Goal: Task Accomplishment & Management: Manage account settings

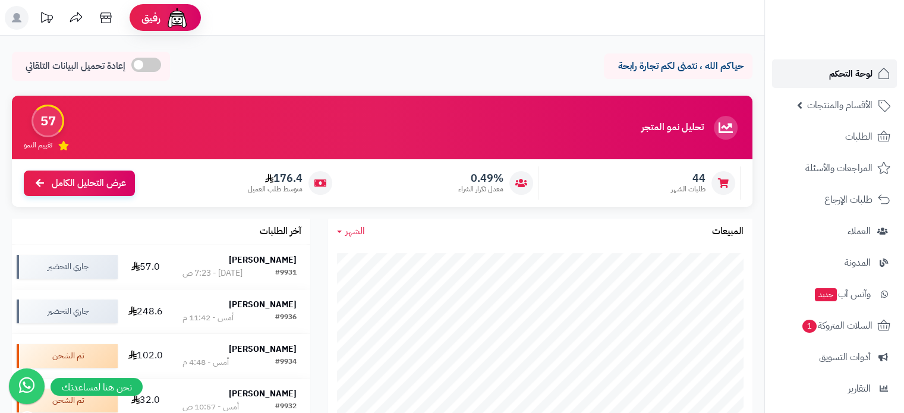
click at [856, 71] on span "لوحة التحكم" at bounding box center [850, 73] width 43 height 17
click at [281, 256] on strong "[PERSON_NAME]" at bounding box center [263, 259] width 68 height 12
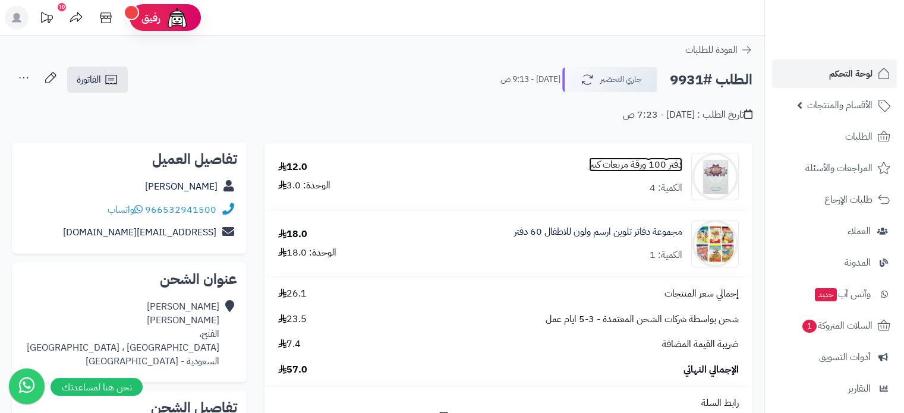
click at [617, 166] on link "دفتر 100 ورقة مربعات كبير" at bounding box center [635, 165] width 93 height 14
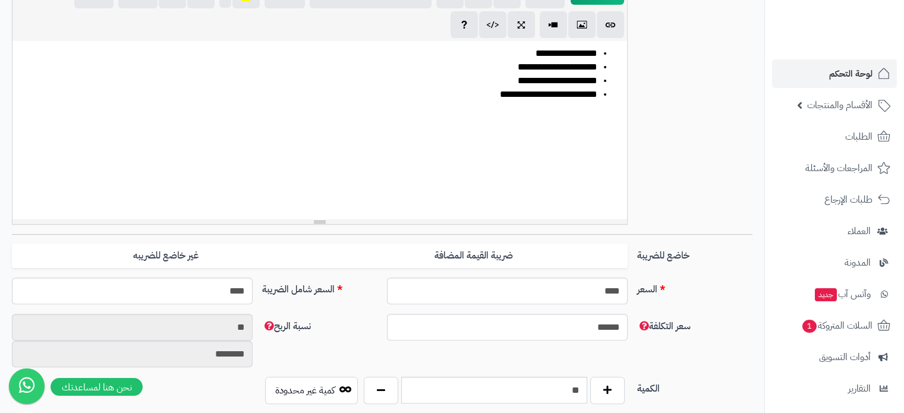
scroll to position [297, 0]
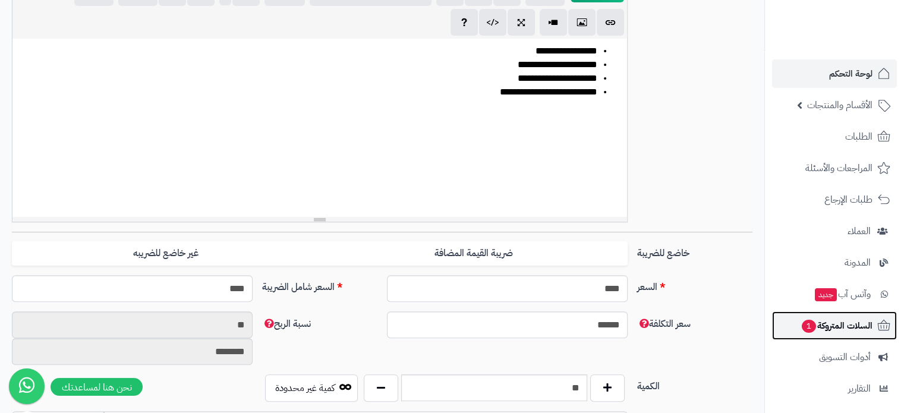
click at [845, 332] on span "السلات المتروكة 1" at bounding box center [837, 325] width 72 height 17
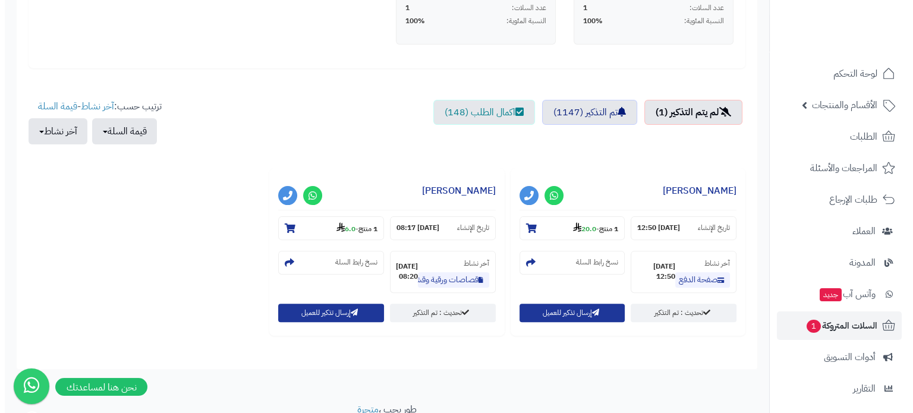
scroll to position [357, 0]
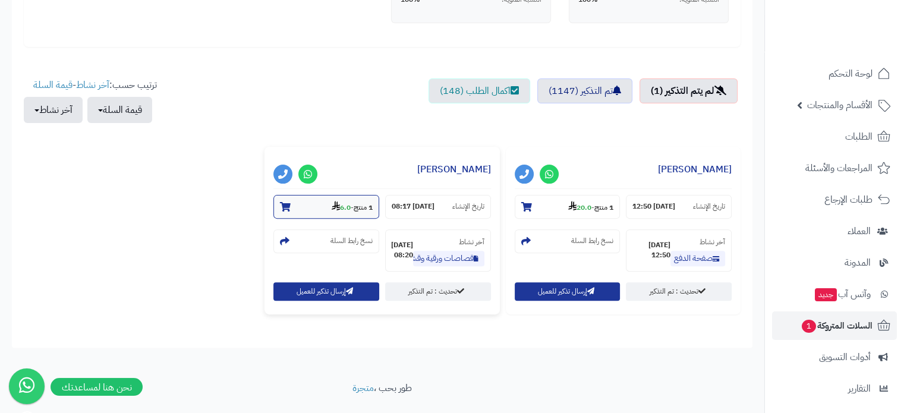
click at [350, 205] on small "1 منتج - 6.0" at bounding box center [352, 207] width 41 height 12
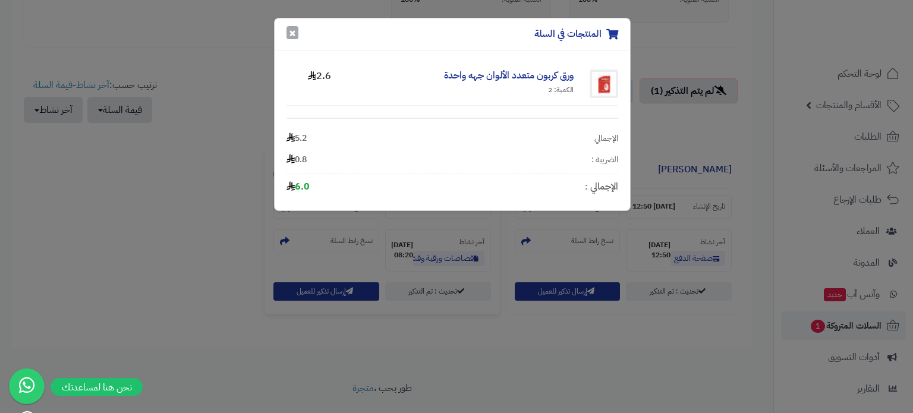
click at [293, 31] on button "×" at bounding box center [293, 32] width 12 height 13
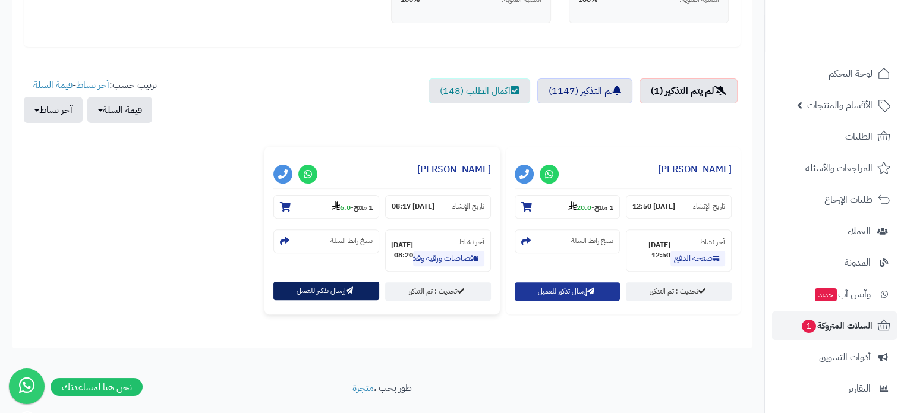
click at [342, 287] on button "إرسال تذكير للعميل" at bounding box center [326, 291] width 106 height 18
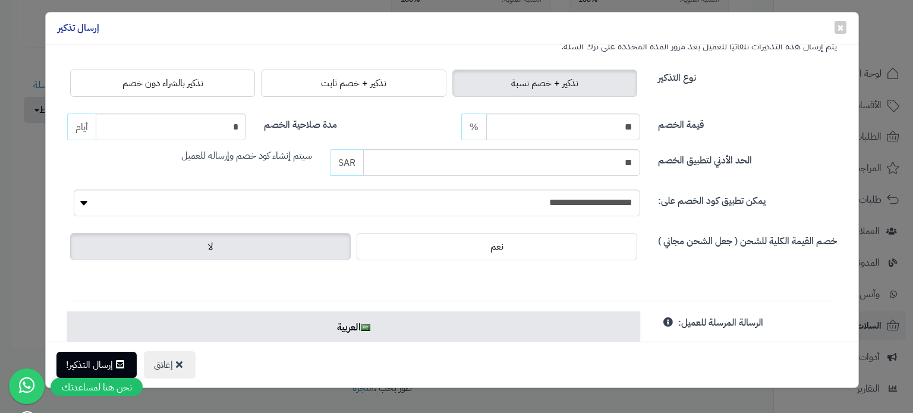
scroll to position [0, 0]
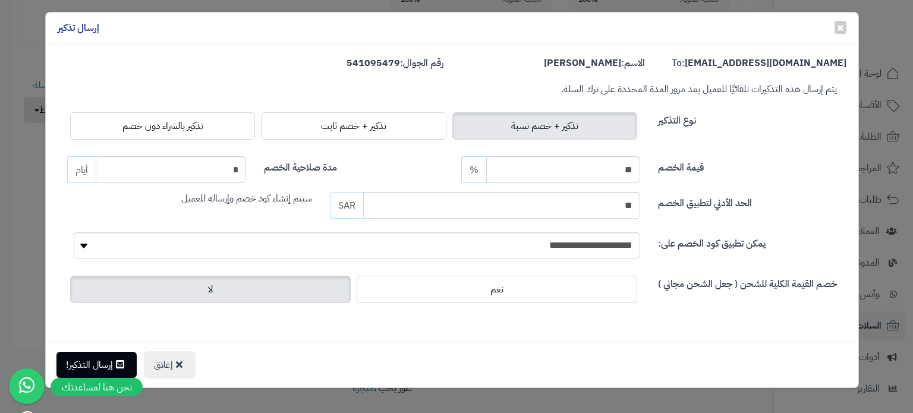
click at [84, 27] on h4 "إرسال تذكير" at bounding box center [79, 28] width 42 height 14
click at [104, 351] on div "إغلاق إرسال التذكير!" at bounding box center [452, 365] width 813 height 46
click at [104, 352] on button "إرسال التذكير!" at bounding box center [96, 364] width 80 height 26
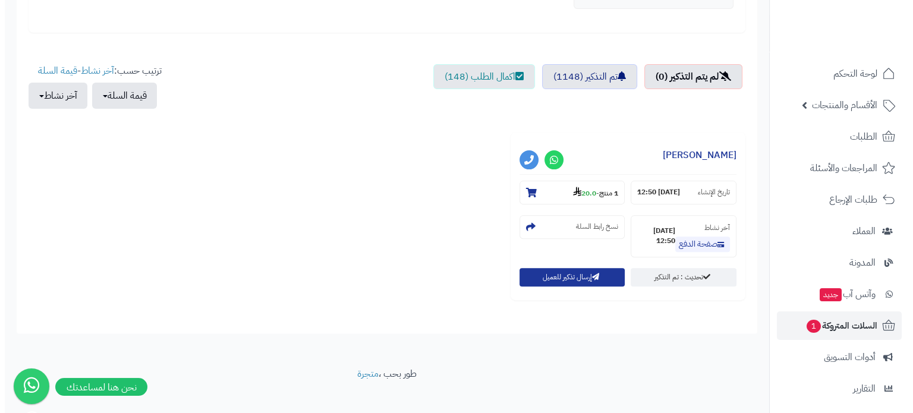
scroll to position [384, 0]
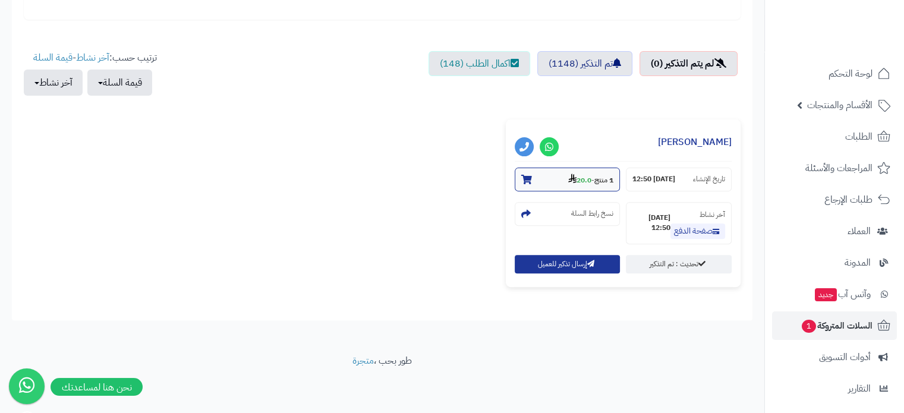
click at [578, 184] on strong "20.0" at bounding box center [579, 180] width 23 height 11
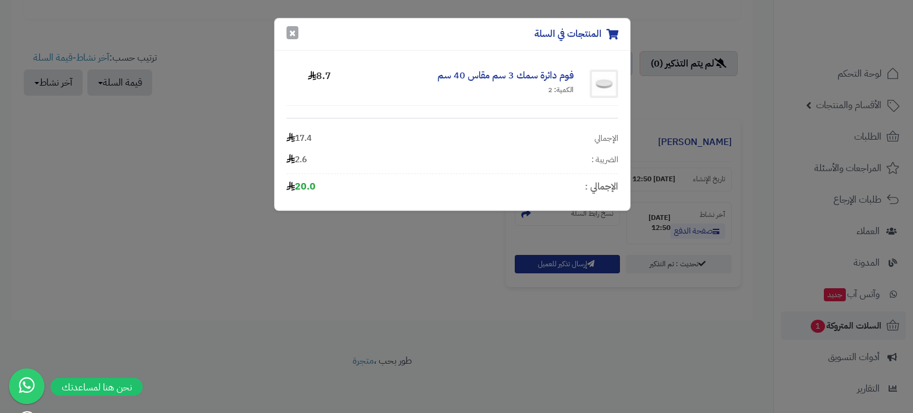
click at [291, 28] on button "×" at bounding box center [293, 32] width 12 height 13
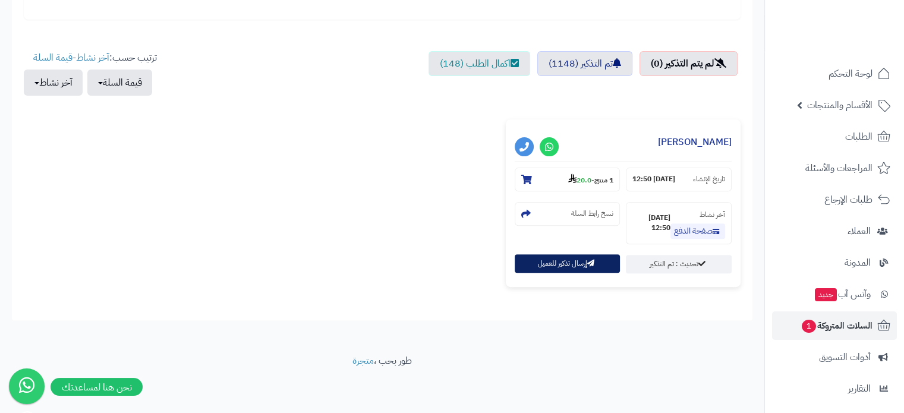
click at [583, 257] on button "إرسال تذكير للعميل" at bounding box center [568, 263] width 106 height 18
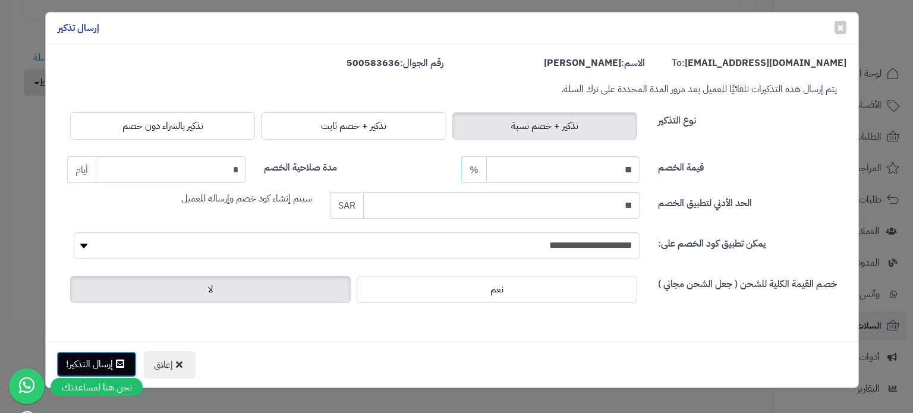
click at [115, 360] on button "إرسال التذكير!" at bounding box center [96, 364] width 80 height 26
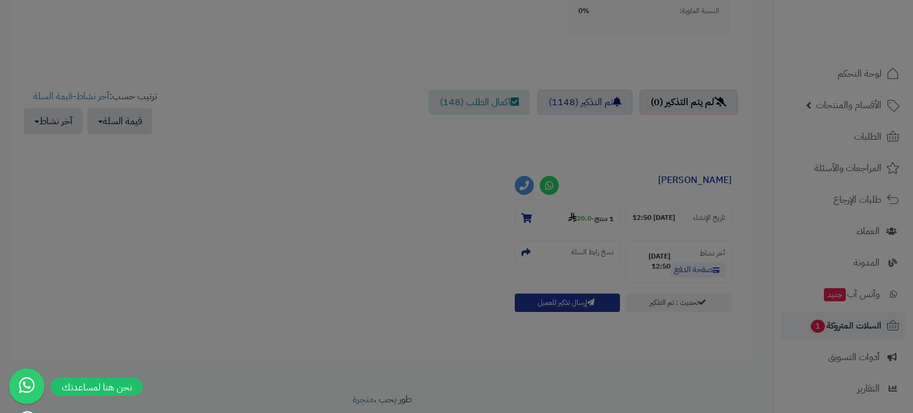
scroll to position [423, 0]
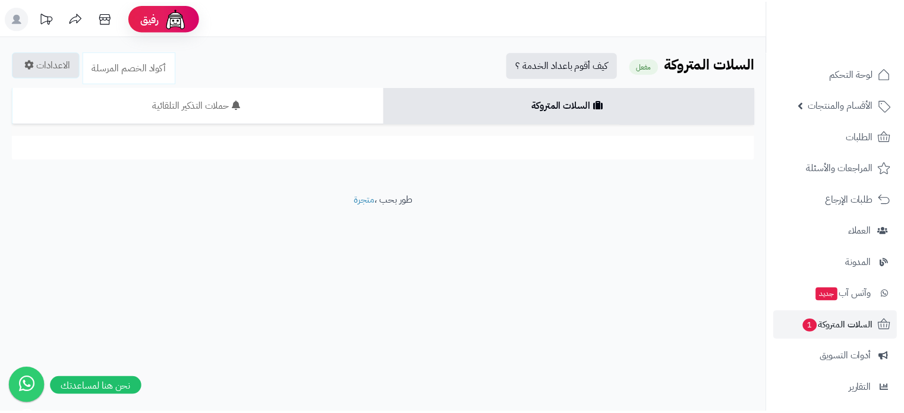
scroll to position [39, 0]
